Goal: Find specific page/section: Find specific page/section

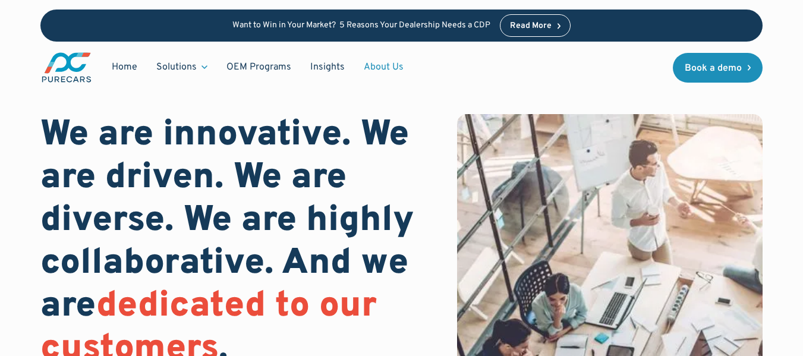
click at [381, 68] on link "About Us" at bounding box center [383, 67] width 59 height 23
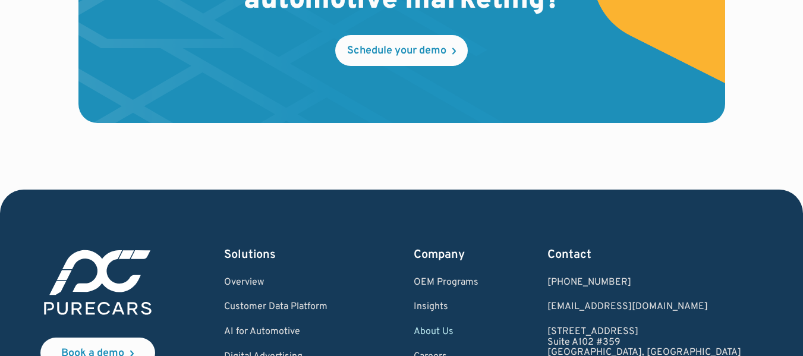
scroll to position [3387, 0]
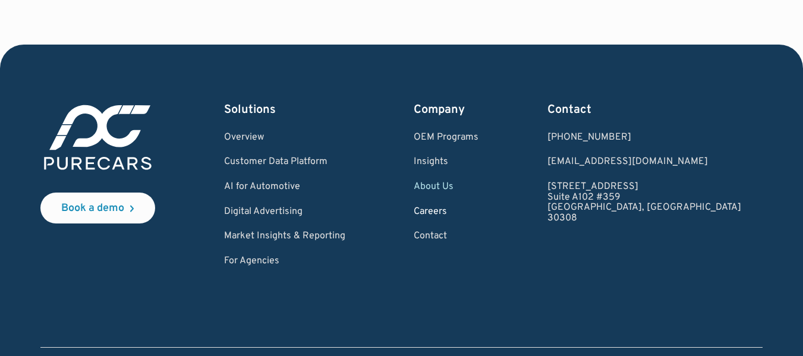
click at [478, 209] on link "Careers" at bounding box center [446, 212] width 65 height 11
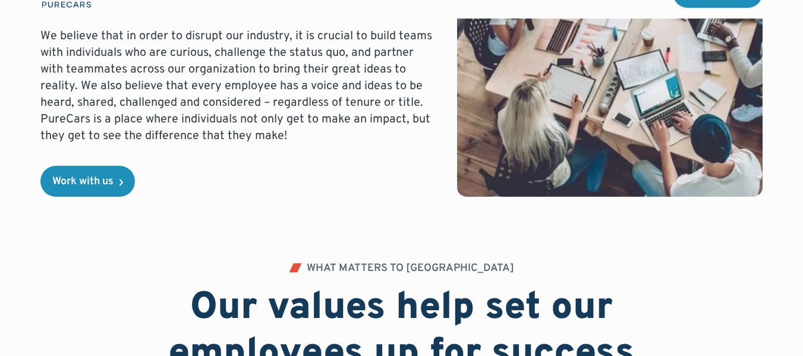
scroll to position [356, 0]
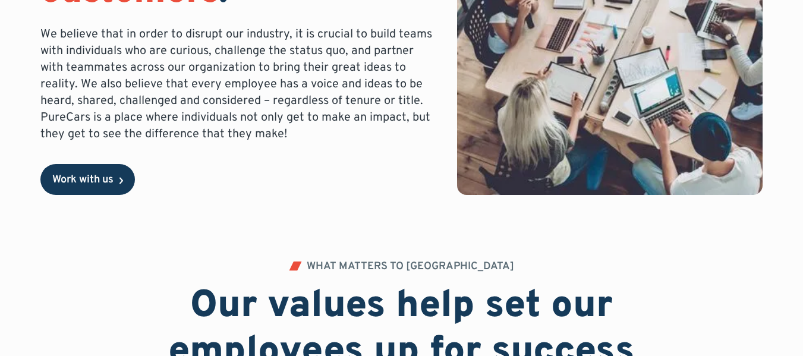
click at [79, 185] on div "Work with us" at bounding box center [82, 180] width 61 height 11
